Goal: Task Accomplishment & Management: Use online tool/utility

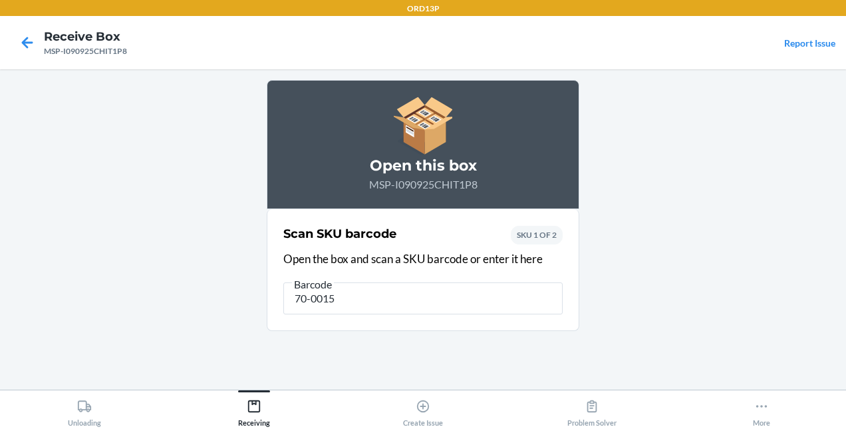
type input "70-00151"
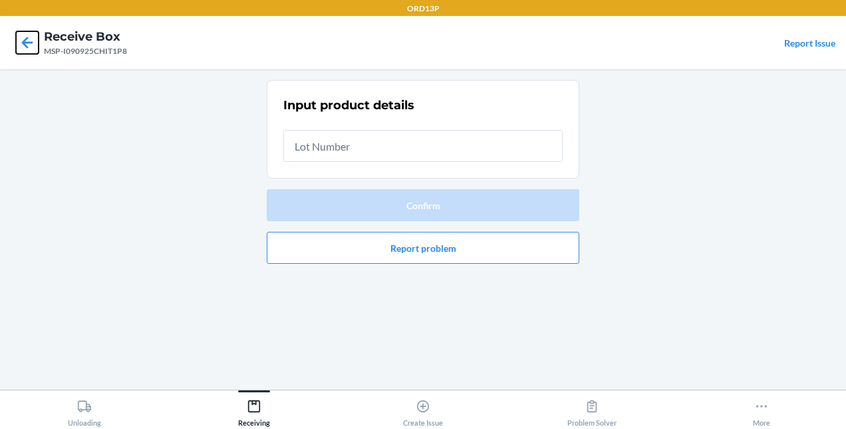
click at [25, 51] on icon at bounding box center [27, 42] width 23 height 23
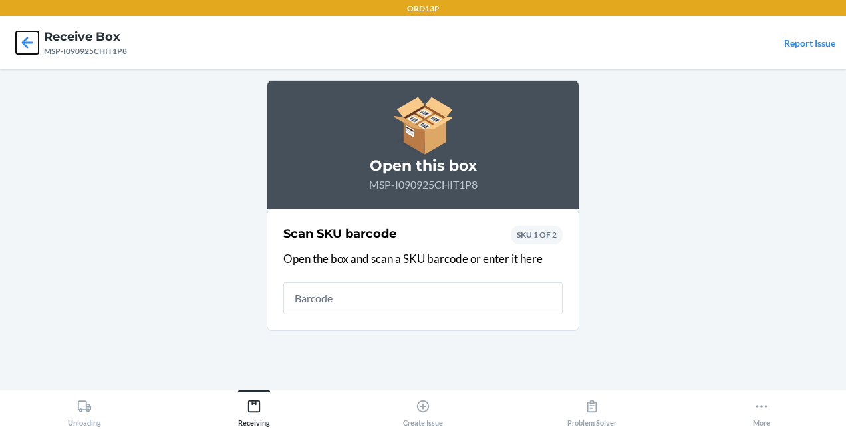
click at [25, 51] on icon at bounding box center [27, 42] width 23 height 23
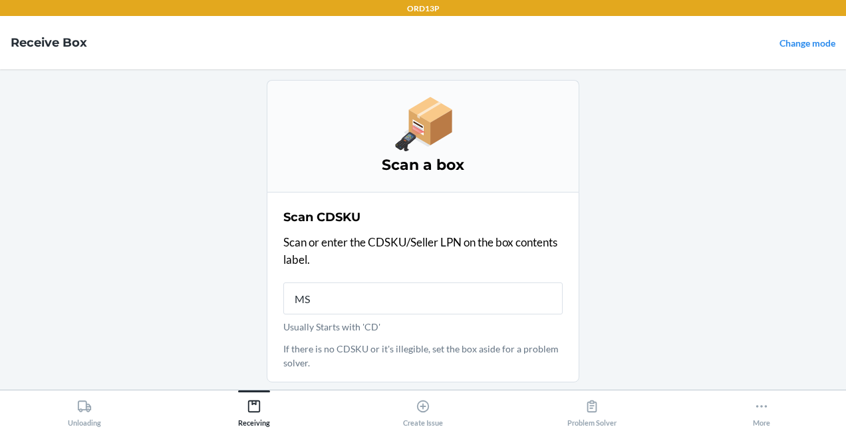
type input "MSP"
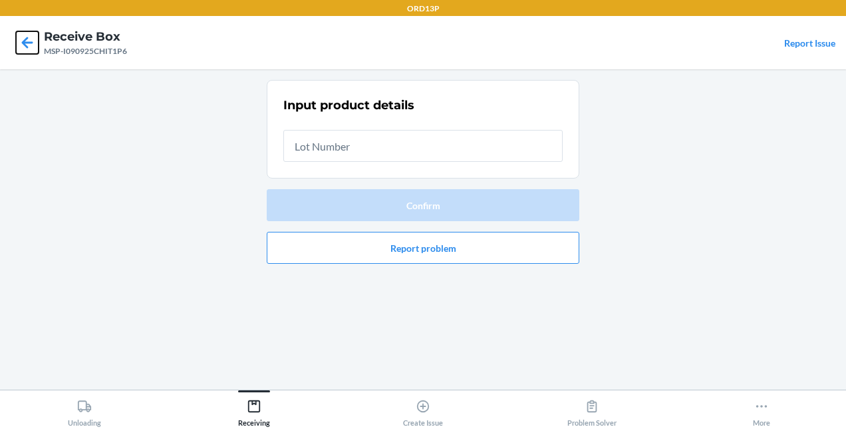
click at [21, 35] on icon at bounding box center [27, 42] width 23 height 23
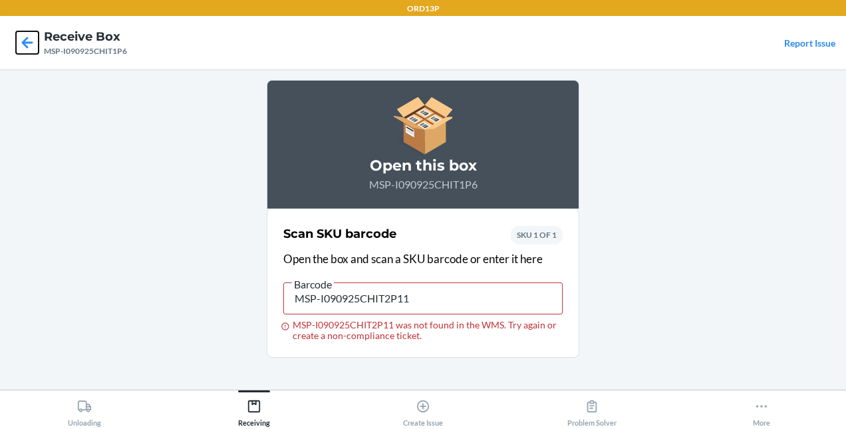
click at [24, 53] on icon at bounding box center [27, 42] width 23 height 23
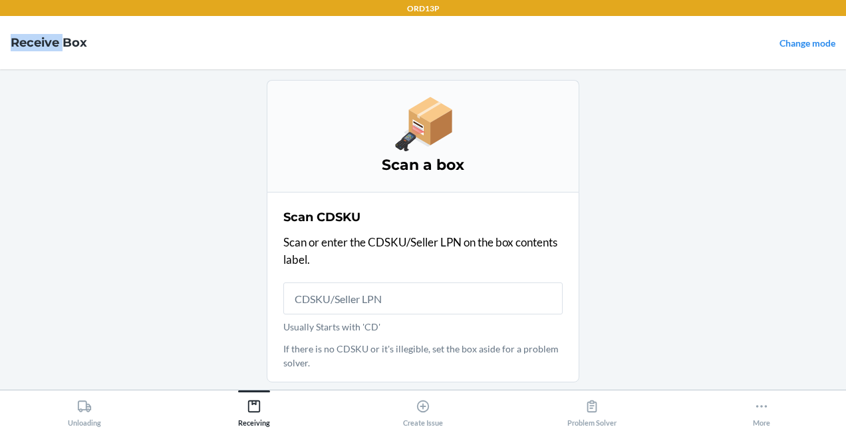
click at [24, 53] on nav "Receive Box Change mode" at bounding box center [423, 42] width 846 height 53
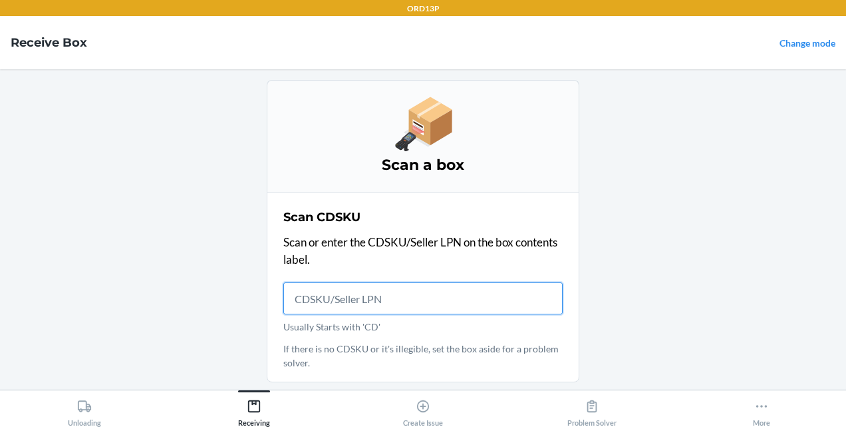
click at [297, 308] on input "Usually Starts with 'CD'" at bounding box center [422, 298] width 279 height 32
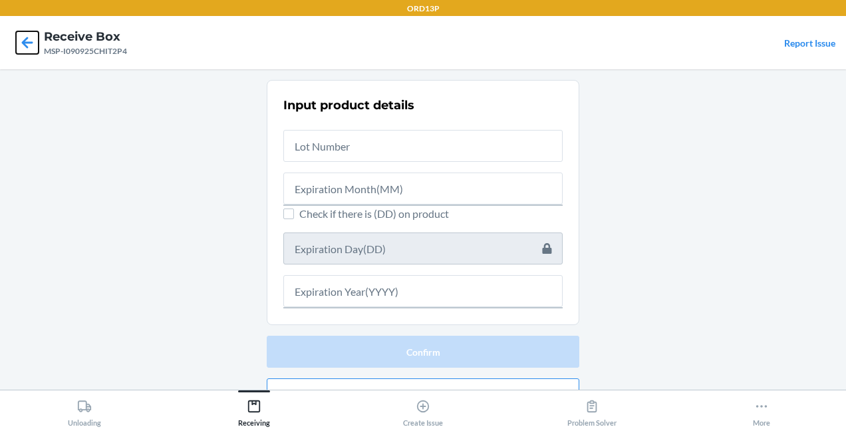
click at [27, 40] on icon at bounding box center [27, 42] width 23 height 23
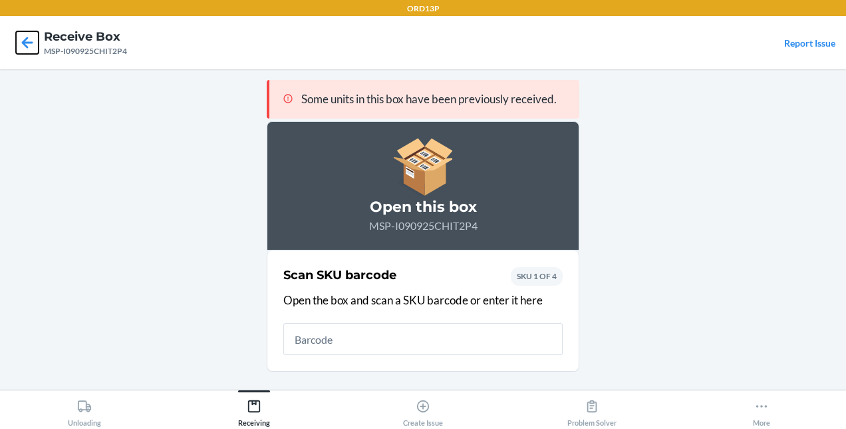
click at [27, 40] on icon at bounding box center [27, 42] width 23 height 23
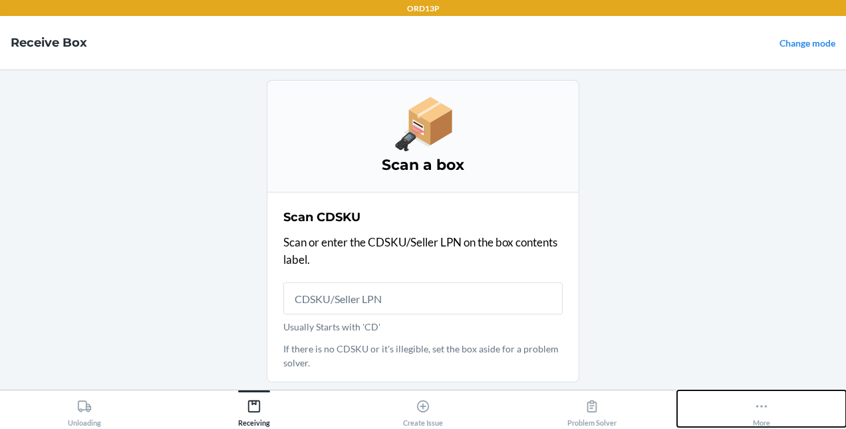
click at [777, 418] on button "More" at bounding box center [761, 408] width 169 height 37
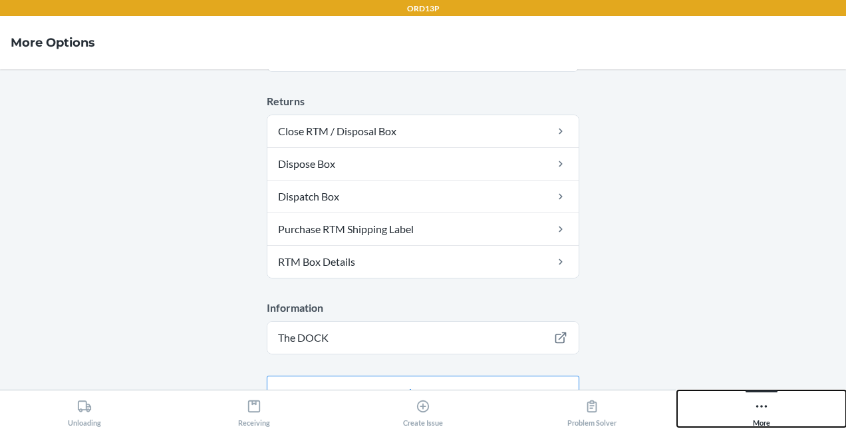
scroll to position [563, 0]
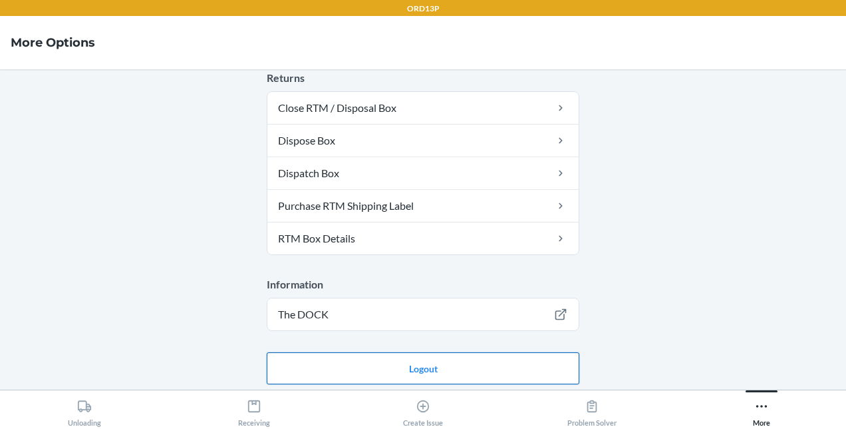
click at [399, 363] on button "Logout" at bounding box center [423, 368] width 313 height 32
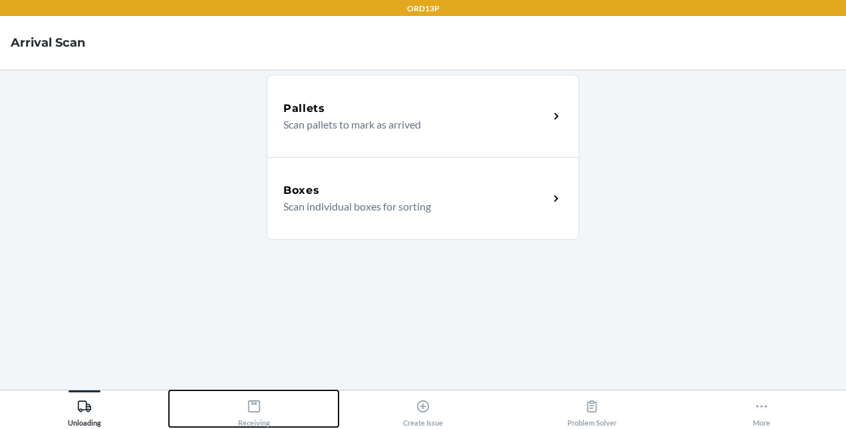
click at [261, 403] on icon at bounding box center [254, 406] width 15 height 15
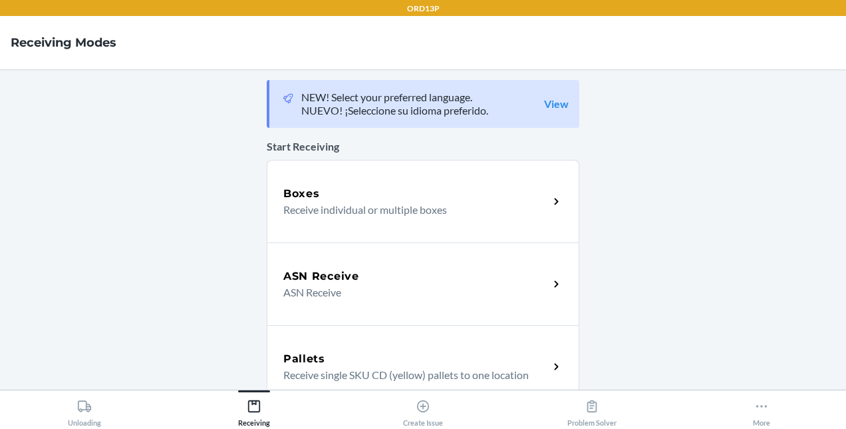
click at [384, 189] on div "Boxes" at bounding box center [415, 194] width 265 height 16
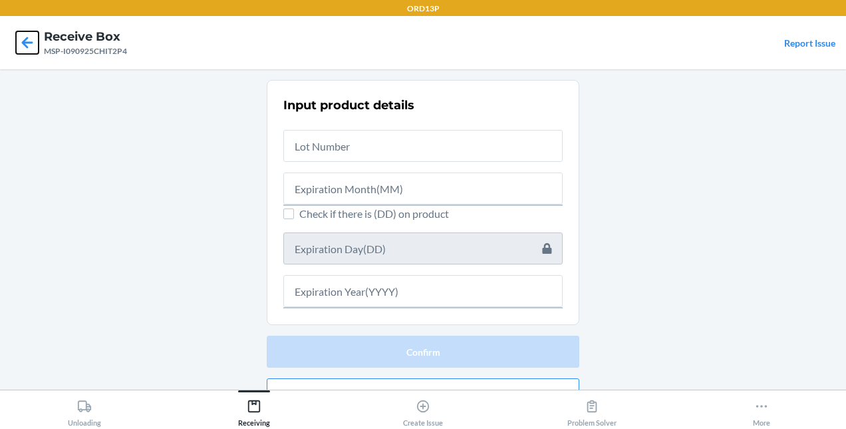
click at [32, 48] on icon at bounding box center [27, 42] width 23 height 23
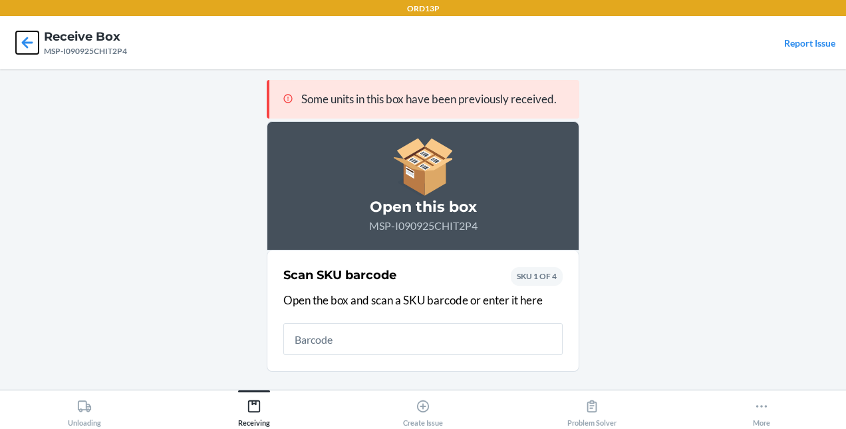
click at [32, 48] on icon at bounding box center [27, 42] width 23 height 23
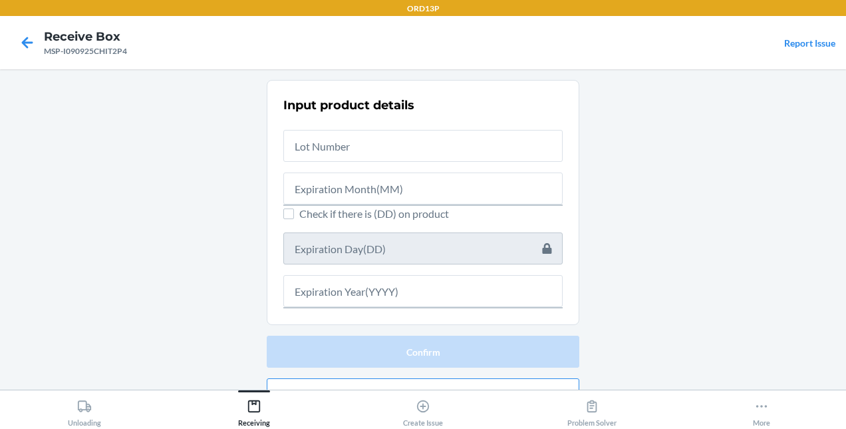
click at [33, 56] on div at bounding box center [27, 42] width 33 height 33
click at [31, 46] on icon at bounding box center [27, 42] width 23 height 23
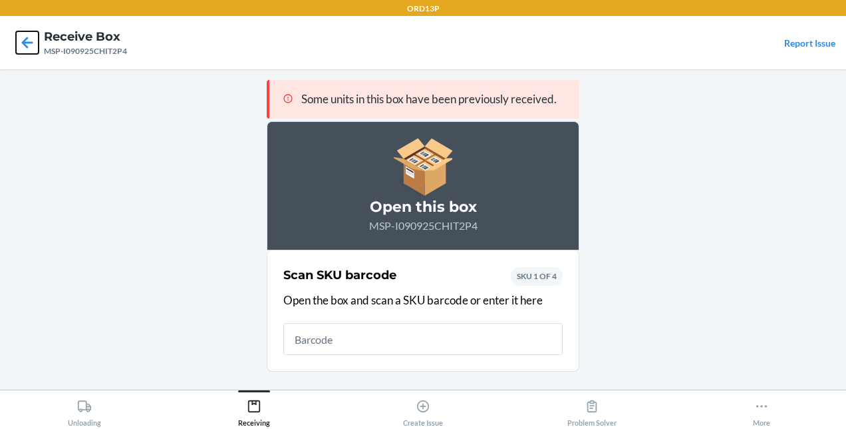
click at [25, 39] on icon at bounding box center [27, 42] width 11 height 11
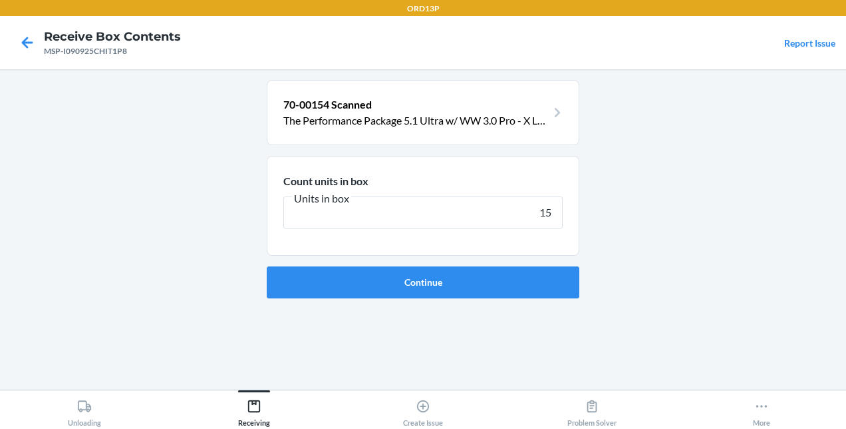
type input "150"
click button "Continue" at bounding box center [423, 282] width 313 height 32
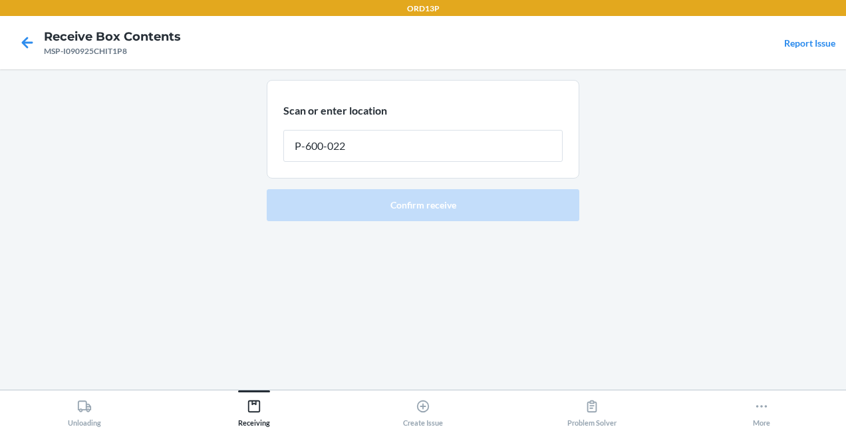
type input "P-600-022"
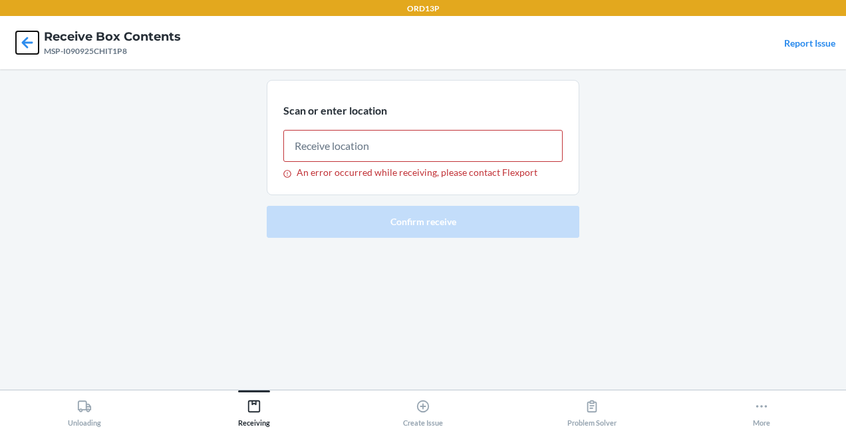
click at [22, 41] on icon at bounding box center [27, 42] width 23 height 23
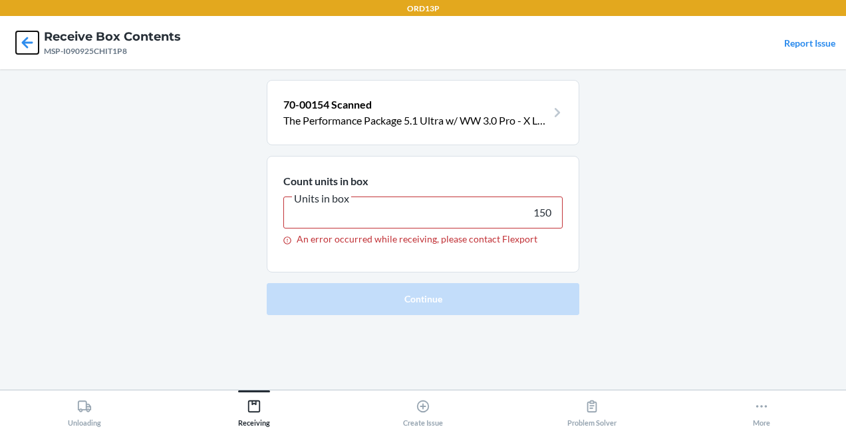
click at [22, 41] on icon at bounding box center [27, 42] width 23 height 23
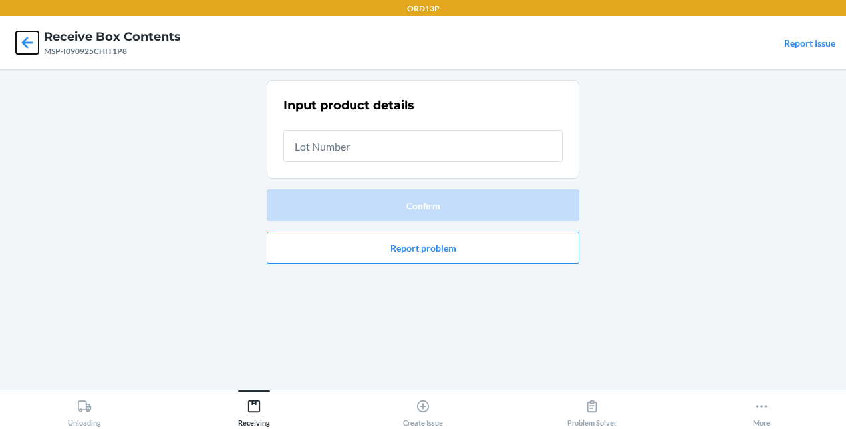
click at [28, 45] on icon at bounding box center [27, 42] width 23 height 23
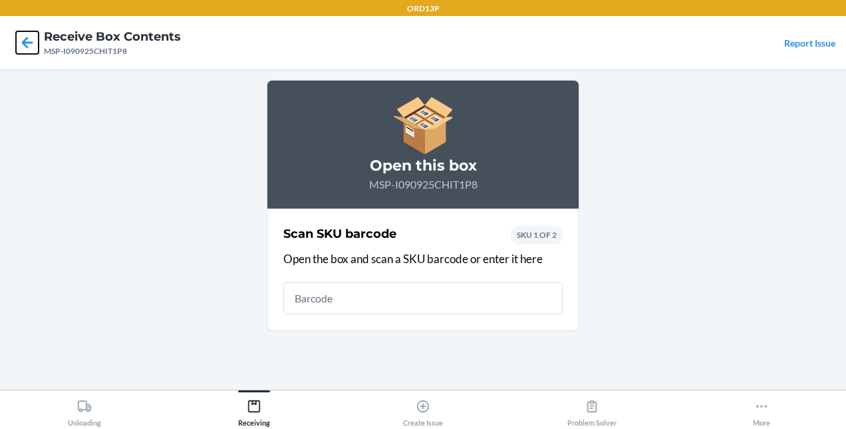
click at [28, 45] on icon at bounding box center [27, 42] width 23 height 23
type input "70-00152"
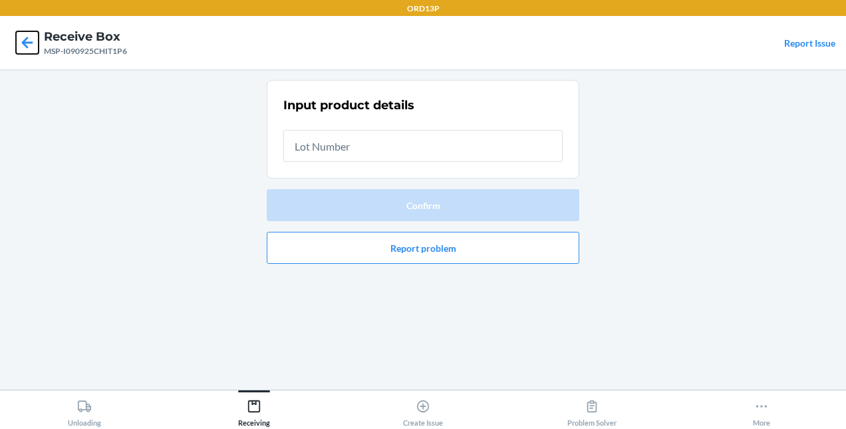
click at [22, 43] on icon at bounding box center [27, 42] width 11 height 11
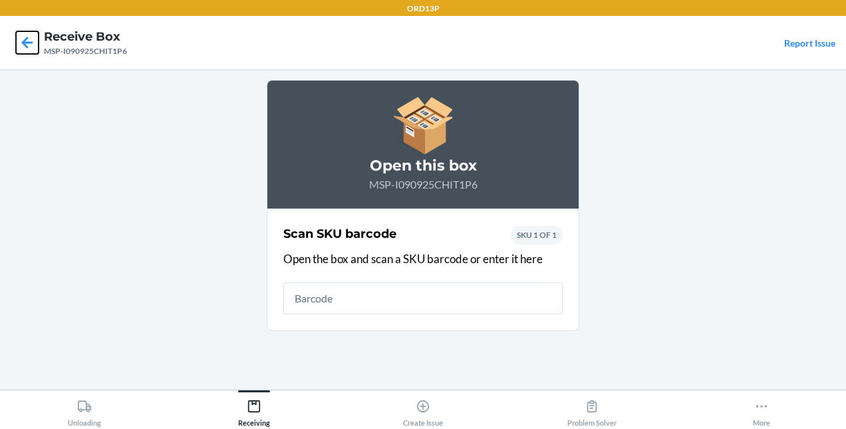
click at [22, 43] on icon at bounding box center [27, 42] width 11 height 11
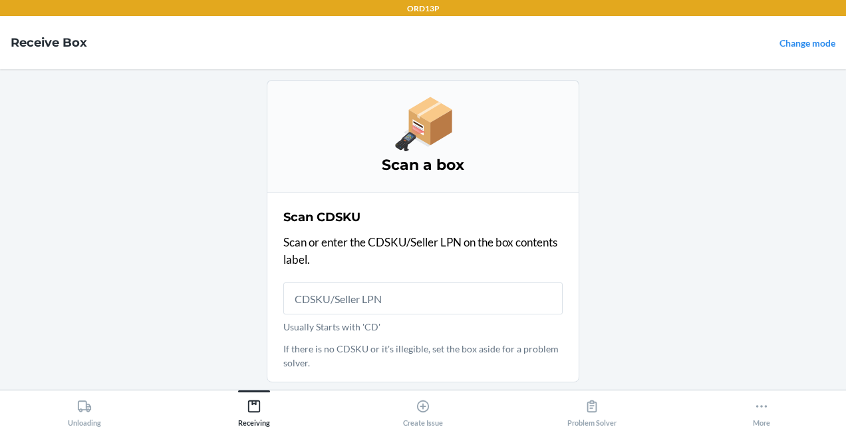
click at [794, 143] on main "Scan a box Scan CDSKU Scan or enter the CDSKU/Seller LPN on the box contents la…" at bounding box center [423, 229] width 846 height 320
